Goal: Task Accomplishment & Management: Manage account settings

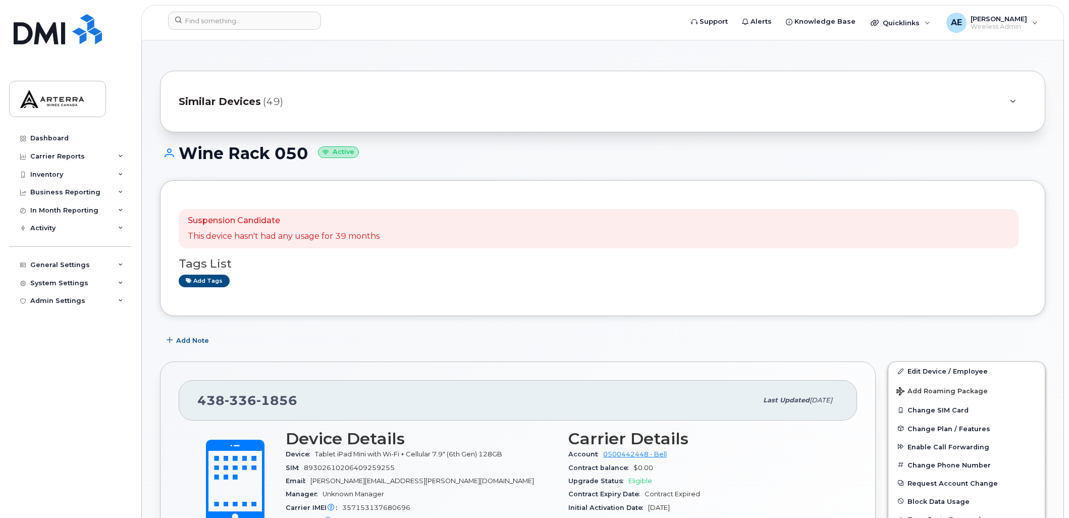
scroll to position [56, 0]
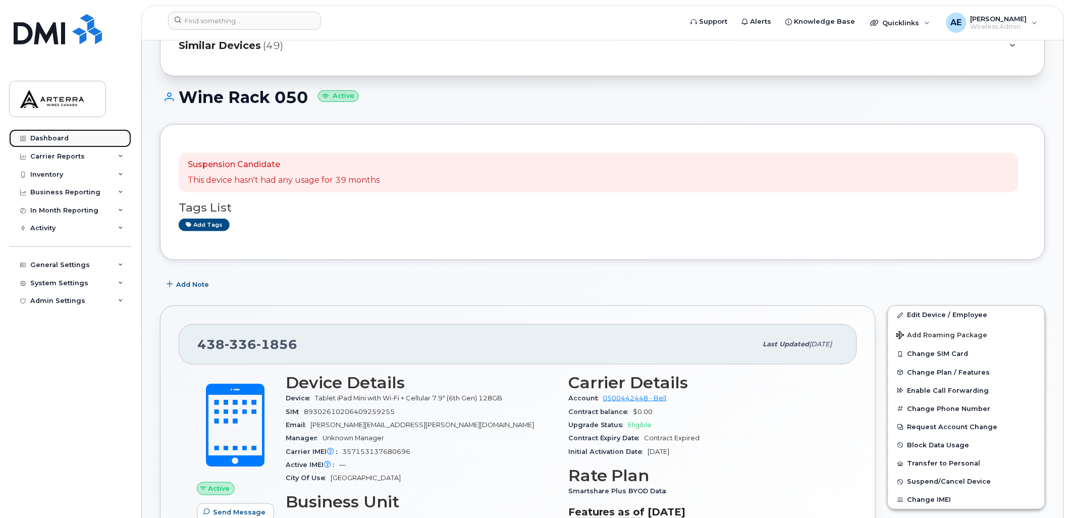
click at [41, 136] on div "Dashboard" at bounding box center [49, 138] width 38 height 8
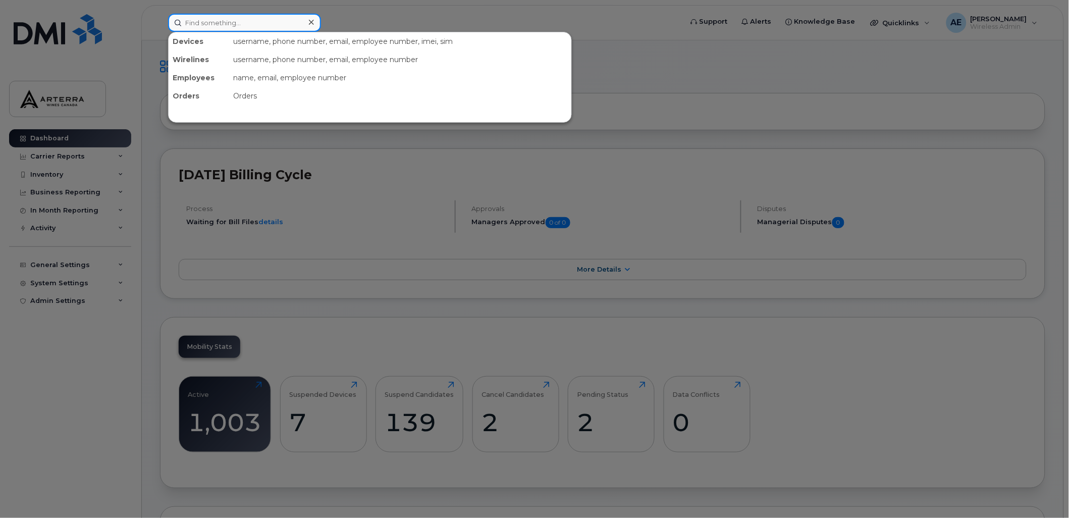
paste input "2895476322"
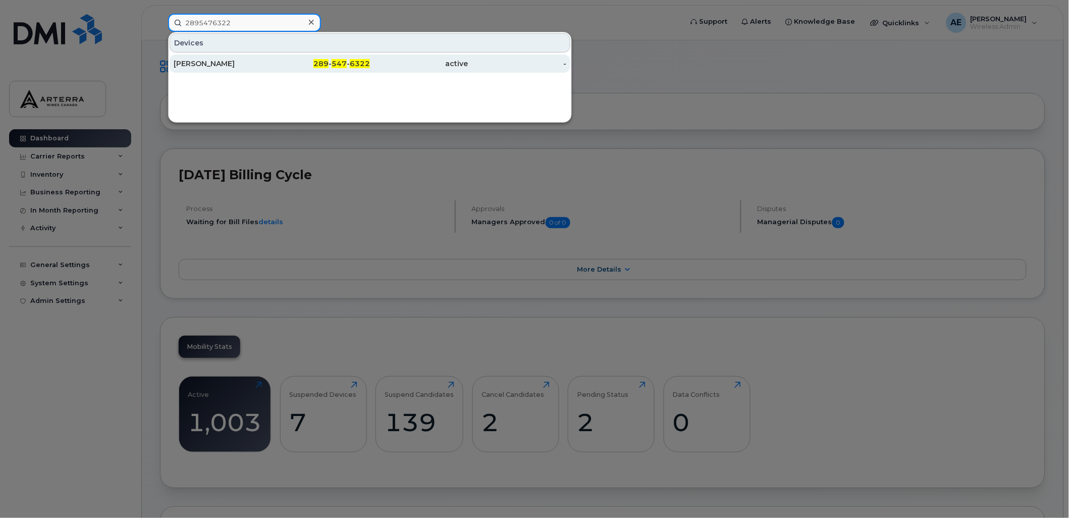
type input "2895476322"
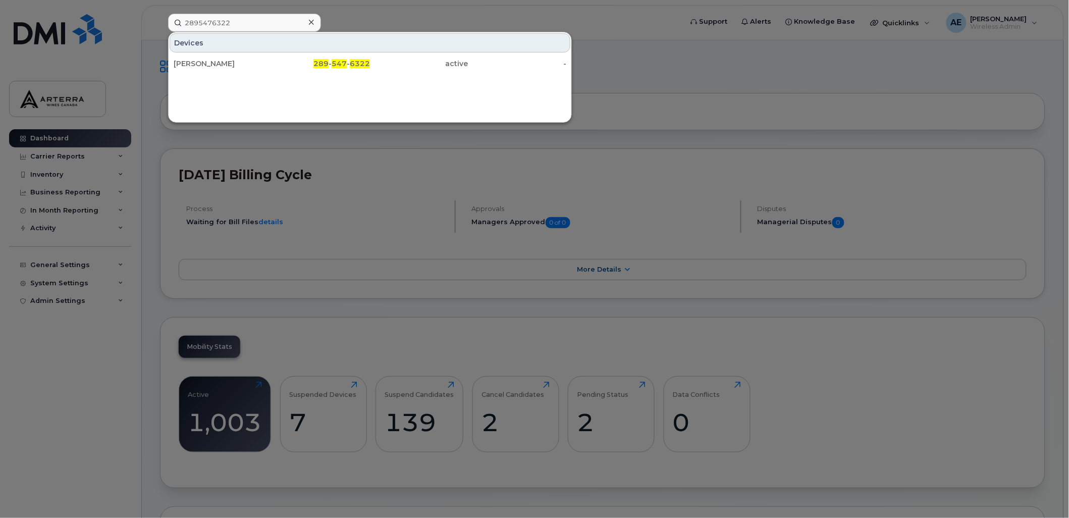
drag, startPoint x: 202, startPoint y: 60, endPoint x: 427, endPoint y: 162, distance: 246.4
click at [202, 60] on div "[PERSON_NAME]" at bounding box center [223, 64] width 98 height 10
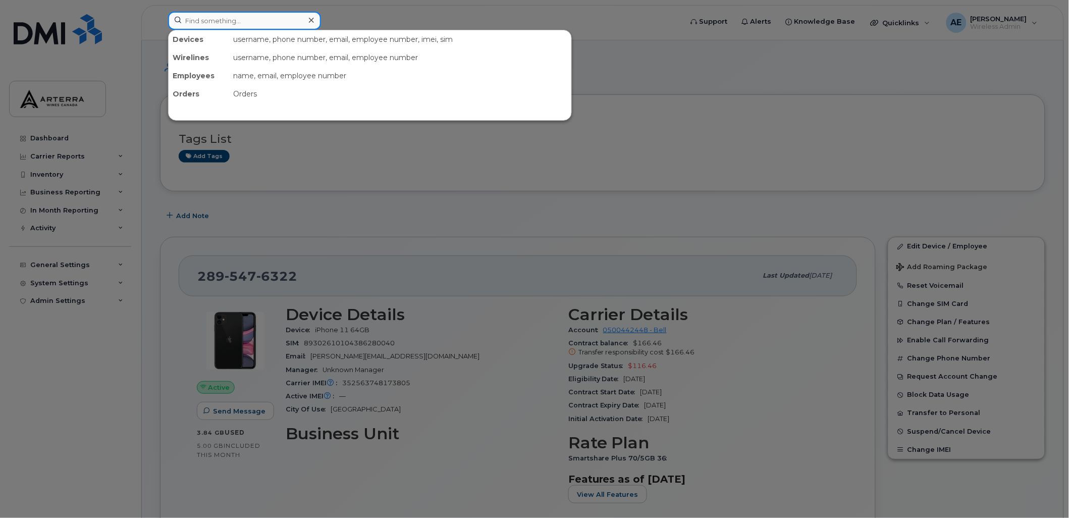
paste input "[PERSON_NAME]"
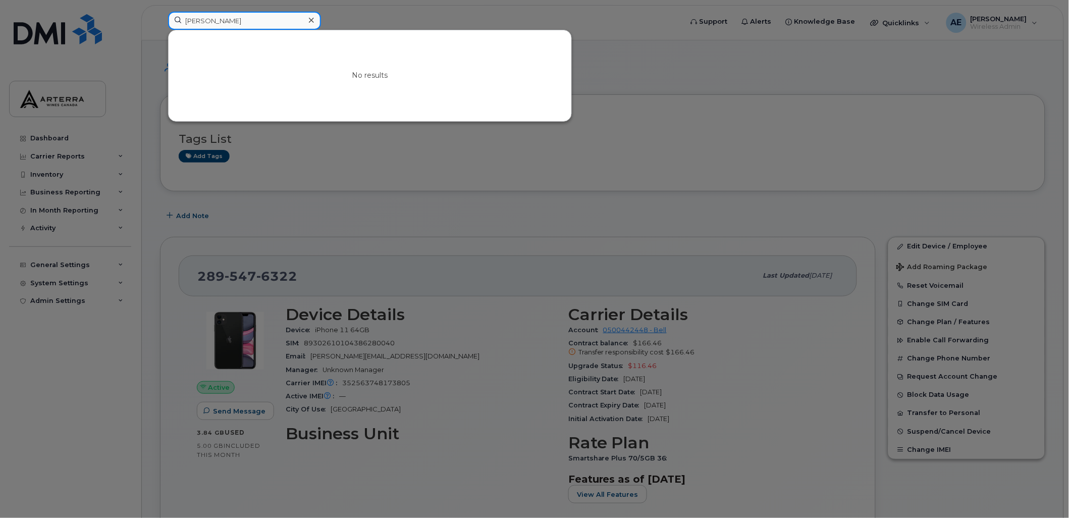
type input "[PERSON_NAME]"
click at [791, 114] on div at bounding box center [534, 259] width 1069 height 518
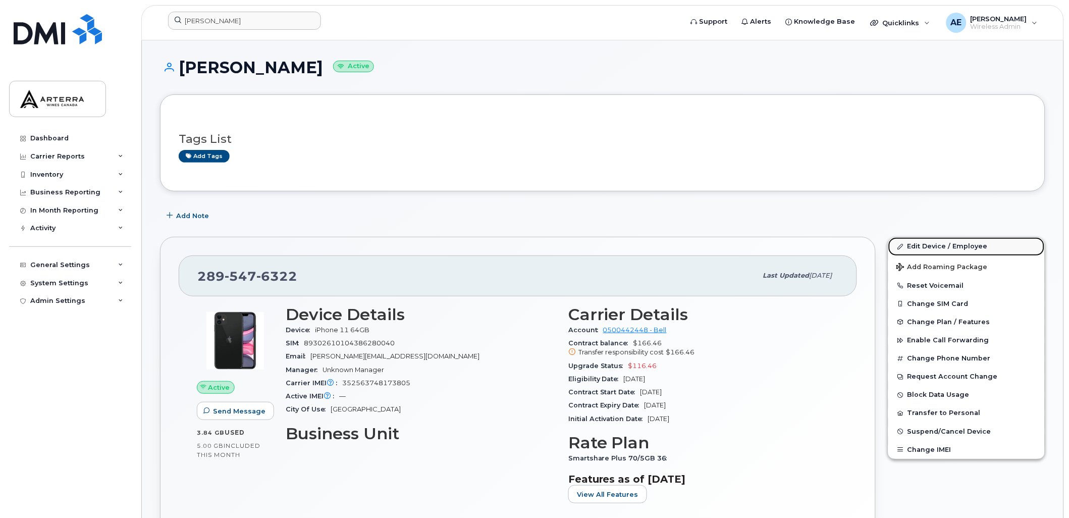
click at [927, 244] on link "Edit Device / Employee" at bounding box center [966, 246] width 156 height 18
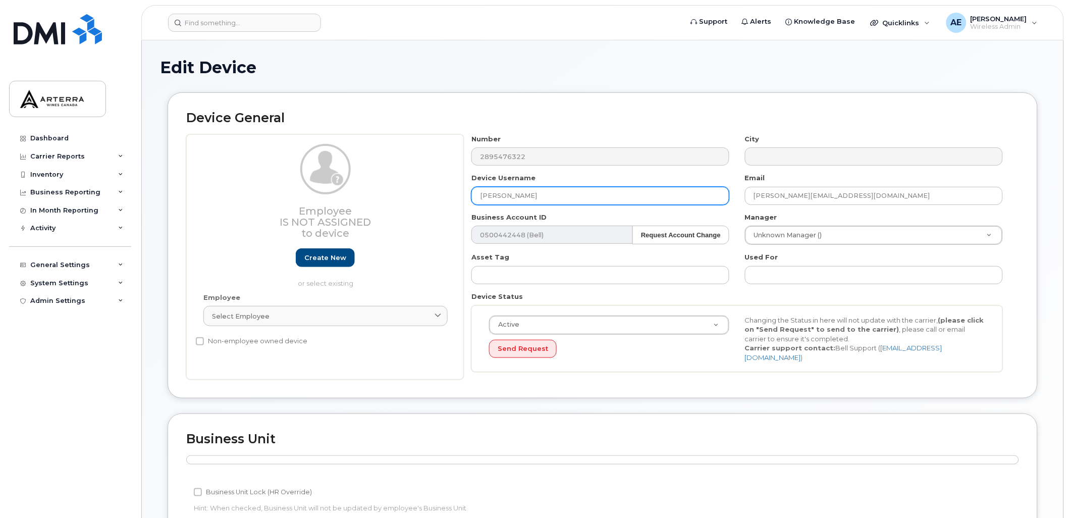
click at [616, 188] on input "[PERSON_NAME]" at bounding box center [600, 196] width 258 height 18
paste input "[PERSON_NAME]"
type input "[PERSON_NAME]"
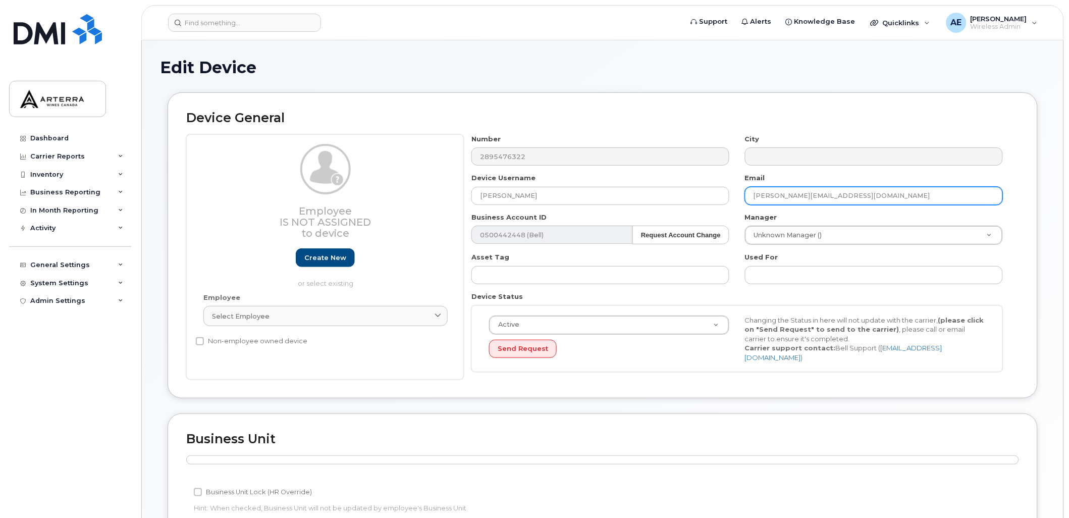
drag, startPoint x: 875, startPoint y: 200, endPoint x: 744, endPoint y: 195, distance: 131.8
click at [744, 195] on div "Email ashley.shale@winerack.com" at bounding box center [874, 189] width 274 height 32
paste input "laurie.skyvington"
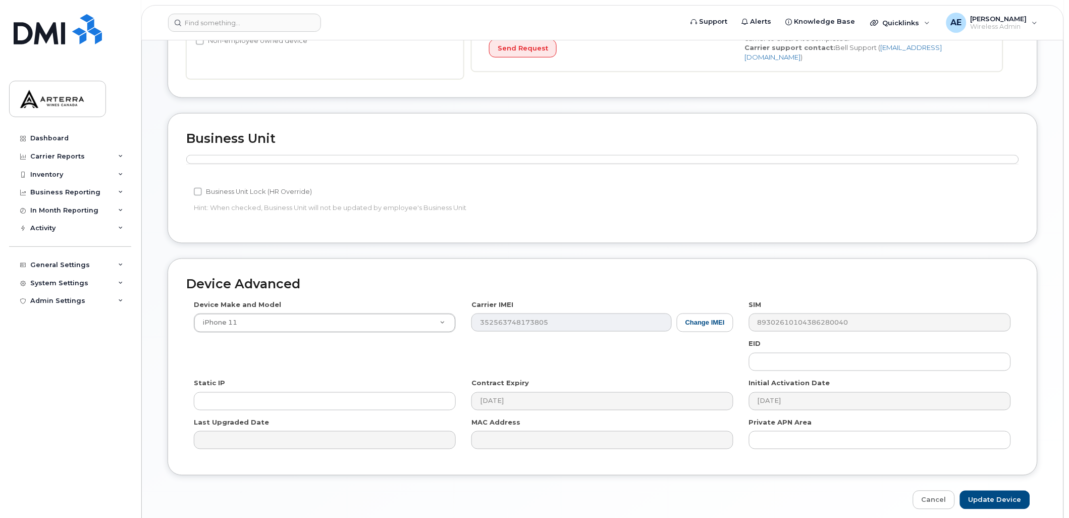
scroll to position [339, 0]
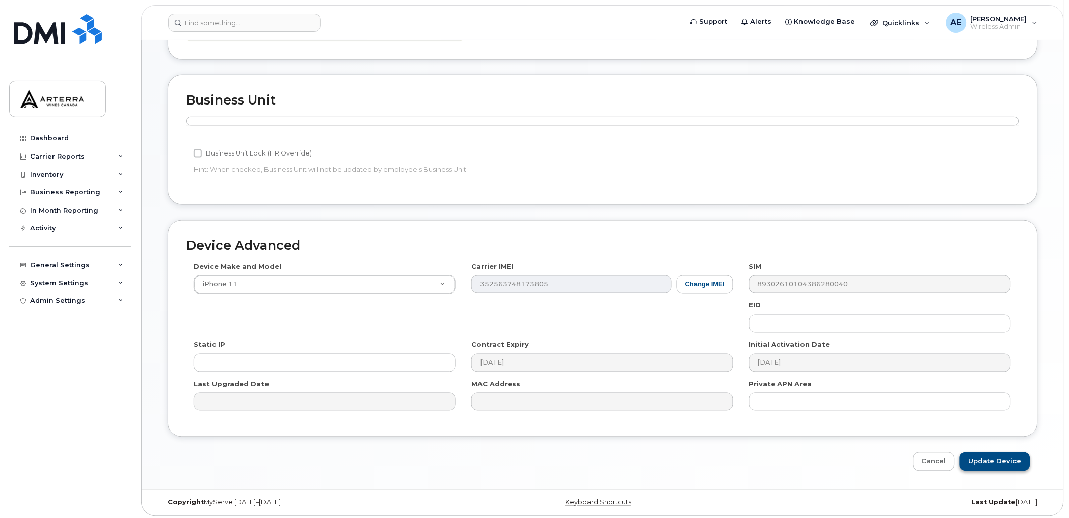
type input "laurie.skyvington@winerack.com"
drag, startPoint x: 990, startPoint y: 458, endPoint x: 938, endPoint y: 461, distance: 52.6
click at [990, 458] on input "Update Device" at bounding box center [995, 461] width 70 height 19
type input "Saving..."
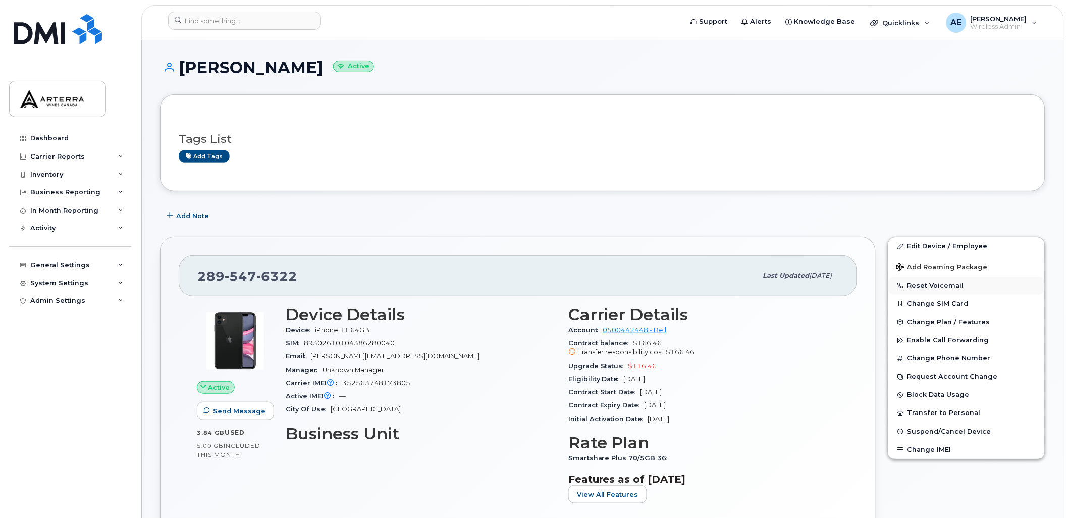
click at [930, 288] on button "Reset Voicemail" at bounding box center [966, 286] width 156 height 18
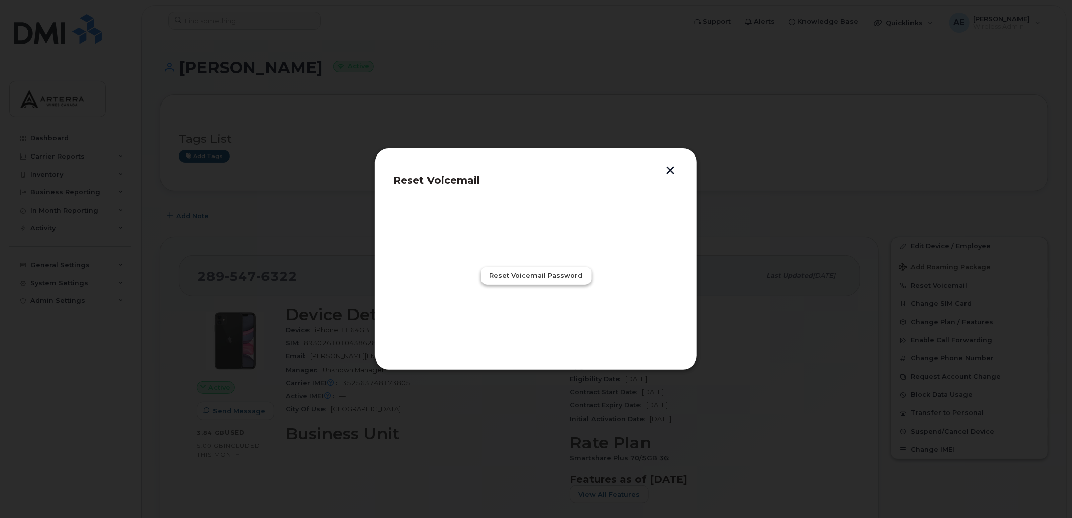
click at [532, 270] on button "Reset Voicemail Password" at bounding box center [536, 276] width 111 height 18
click at [536, 314] on button "Close" at bounding box center [536, 320] width 36 height 18
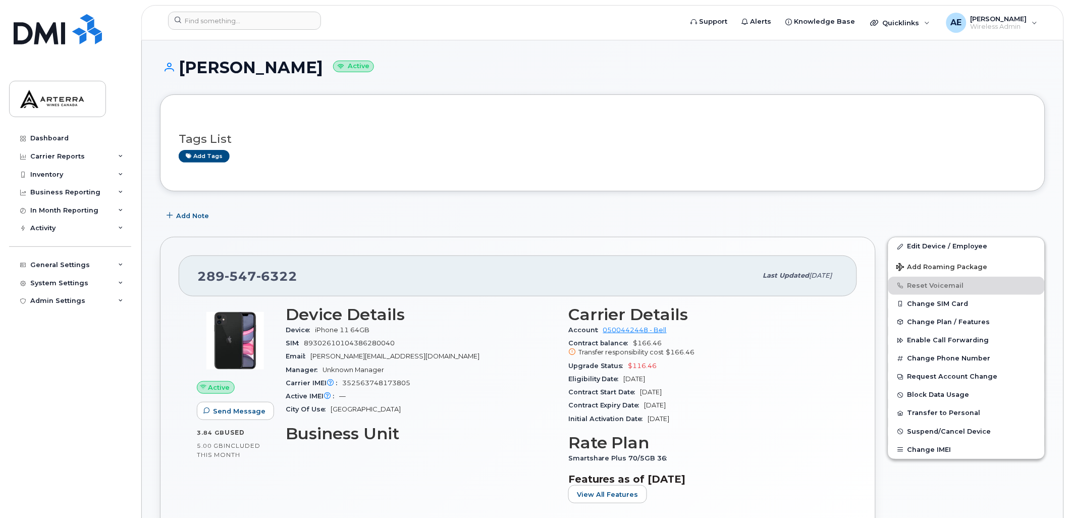
drag, startPoint x: 488, startPoint y: 214, endPoint x: 284, endPoint y: 65, distance: 252.4
click at [488, 211] on div "Add Note" at bounding box center [602, 215] width 885 height 18
click at [61, 138] on div "Dashboard" at bounding box center [49, 138] width 38 height 8
